Goal: Navigation & Orientation: Understand site structure

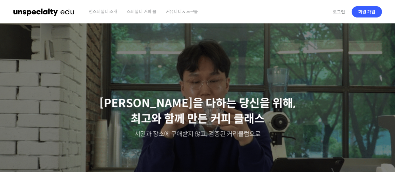
click at [176, 9] on span "커뮤니티 & 도구들" at bounding box center [182, 12] width 33 height 24
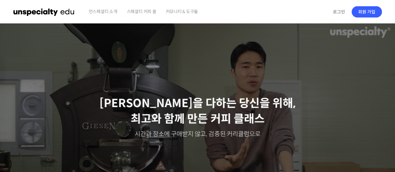
click at [51, 13] on img at bounding box center [43, 12] width 61 height 19
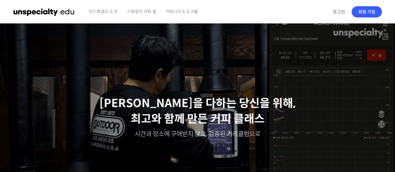
click at [102, 12] on span "언스페셜티 소개" at bounding box center [103, 12] width 29 height 24
